Goal: Task Accomplishment & Management: Manage account settings

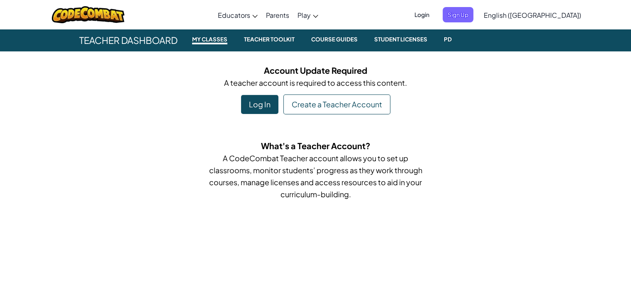
click at [434, 10] on span "Login" at bounding box center [422, 14] width 25 height 15
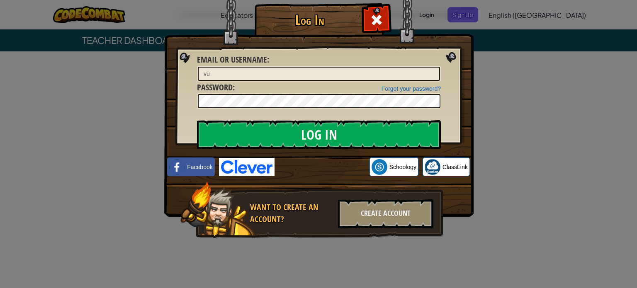
type input "v"
click at [263, 74] on input "Email or Username :" at bounding box center [319, 74] width 242 height 14
type input "M"
type input "maxwellC_CS"
click at [197, 120] on input "Log In" at bounding box center [319, 134] width 244 height 29
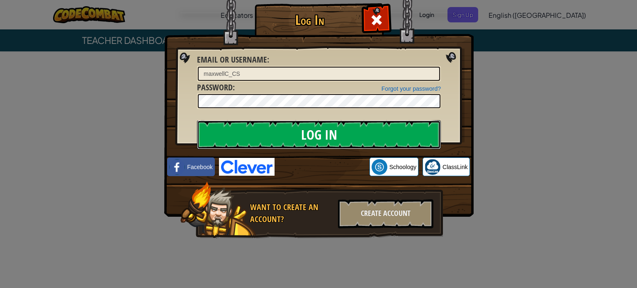
click at [239, 127] on input "Log In" at bounding box center [319, 134] width 244 height 29
